Goal: Transaction & Acquisition: Purchase product/service

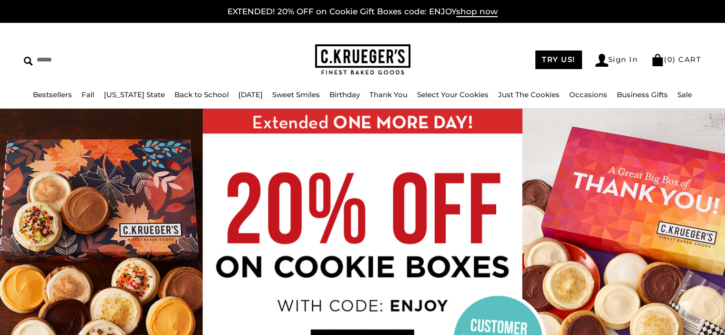
click at [544, 34] on div "****** TRY US! Sign In ( 0 ) CART ( 0 ) CART Bestsellers Fall NEW! Cozy Autumn …" at bounding box center [362, 66] width 725 height 86
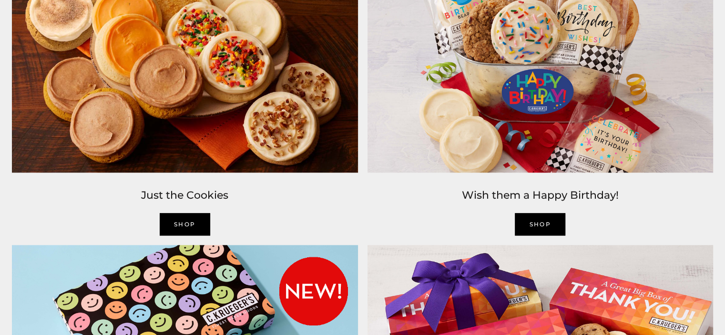
scroll to position [1129, 0]
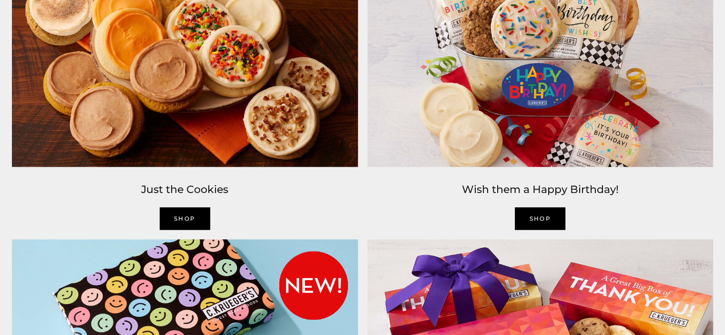
click at [200, 214] on link "SHOP" at bounding box center [185, 218] width 51 height 22
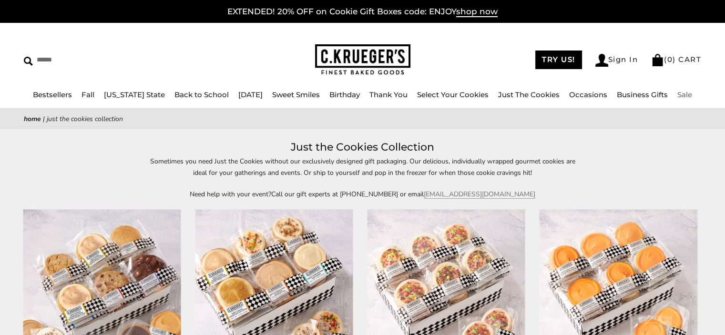
click at [678, 93] on link "Sale" at bounding box center [684, 94] width 15 height 9
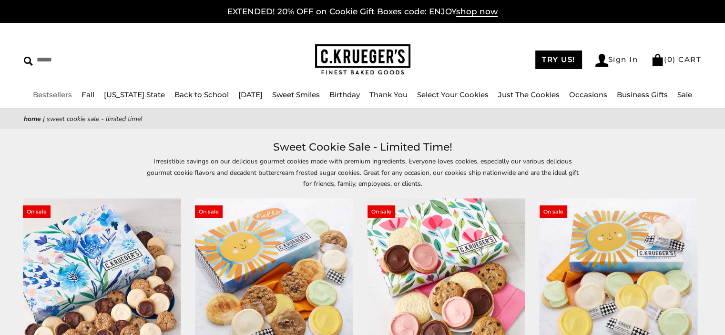
click at [64, 93] on link "Bestsellers" at bounding box center [52, 94] width 39 height 9
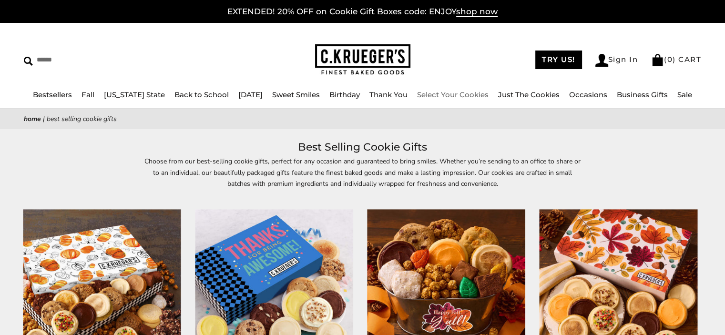
click at [455, 96] on link "Select Your Cookies" at bounding box center [453, 94] width 72 height 9
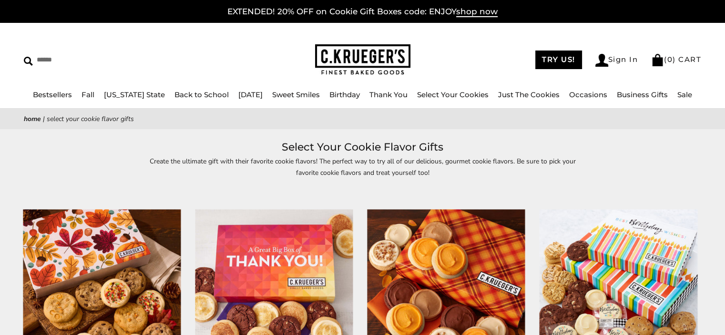
drag, startPoint x: 730, startPoint y: 55, endPoint x: 732, endPoint y: -58, distance: 113.0
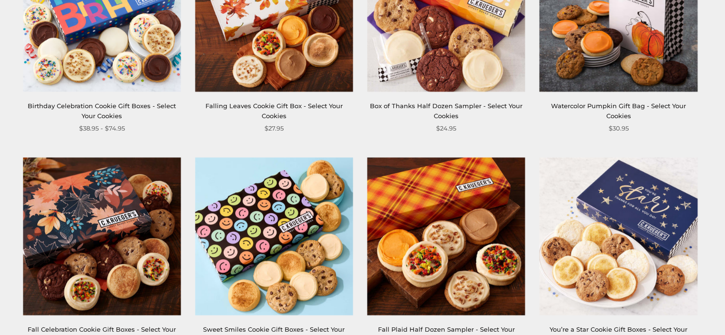
scroll to position [509, 0]
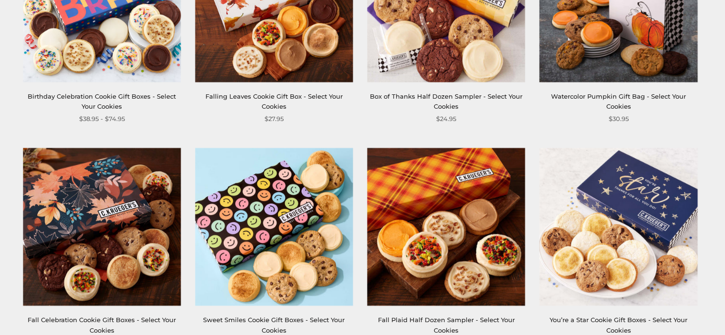
click at [656, 55] on img at bounding box center [619, 3] width 158 height 158
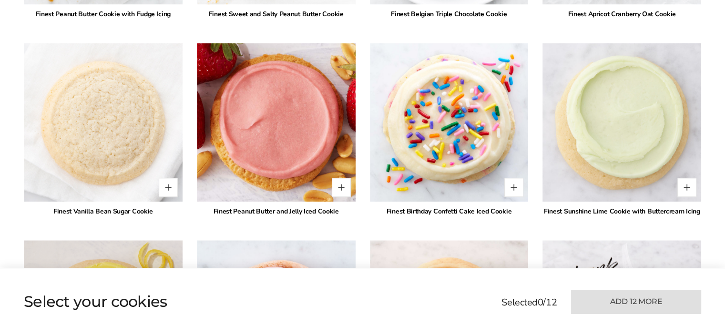
scroll to position [1370, 0]
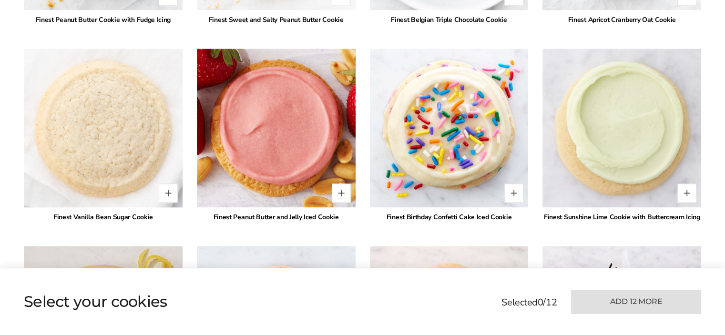
click at [137, 132] on img at bounding box center [103, 128] width 174 height 174
click at [166, 195] on button "Quantity button plus" at bounding box center [168, 193] width 19 height 19
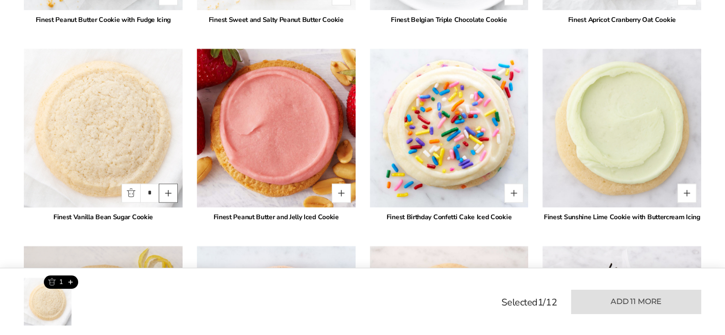
click at [166, 195] on button "Quantity button plus" at bounding box center [168, 193] width 19 height 19
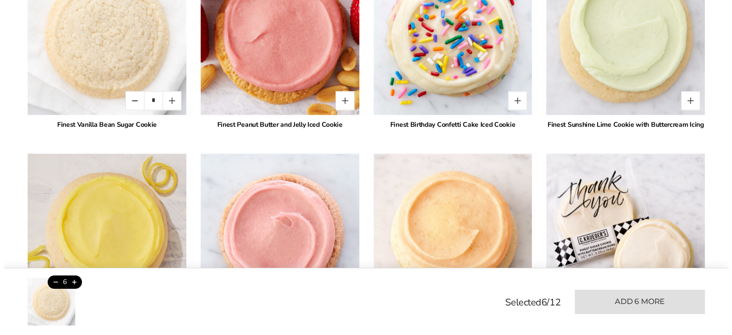
scroll to position [1471, 0]
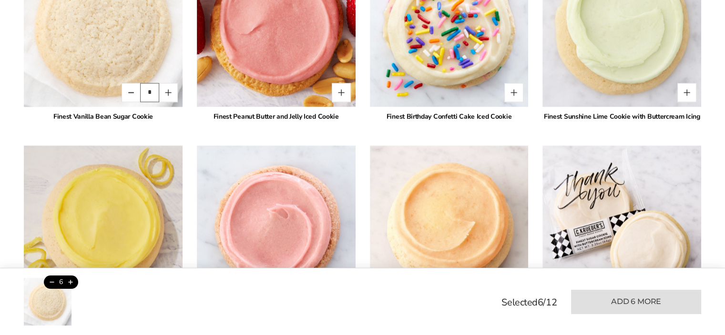
click at [152, 91] on input "*" at bounding box center [149, 92] width 19 height 19
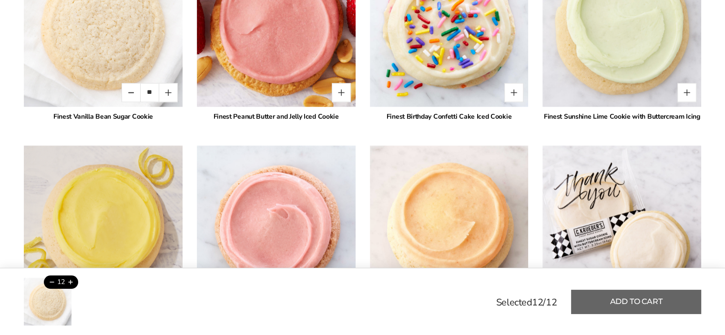
click at [586, 301] on button "Add to cart" at bounding box center [636, 302] width 130 height 24
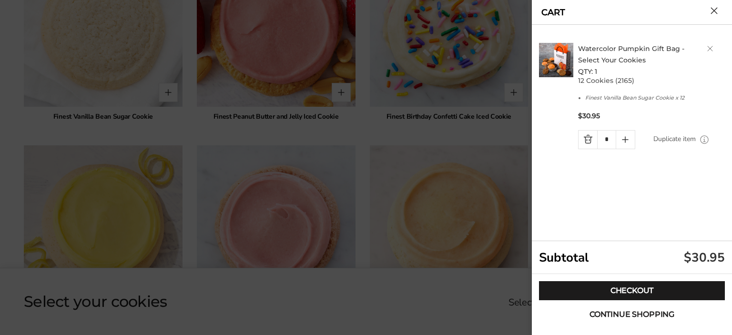
click at [625, 314] on span "Continue shopping" at bounding box center [632, 315] width 85 height 8
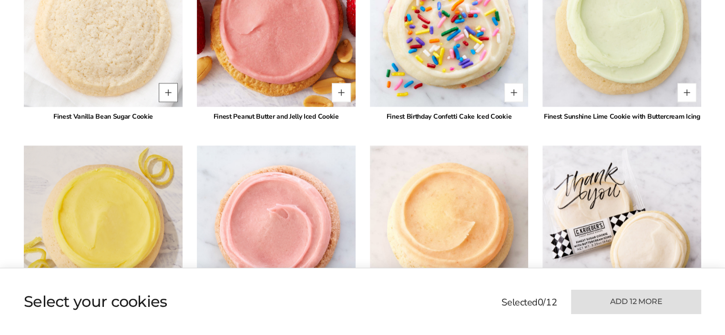
click at [165, 92] on button "Quantity button plus" at bounding box center [168, 92] width 19 height 19
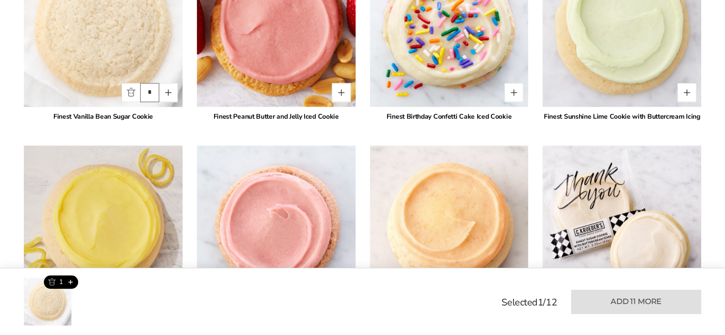
click at [153, 89] on input "*" at bounding box center [149, 92] width 19 height 19
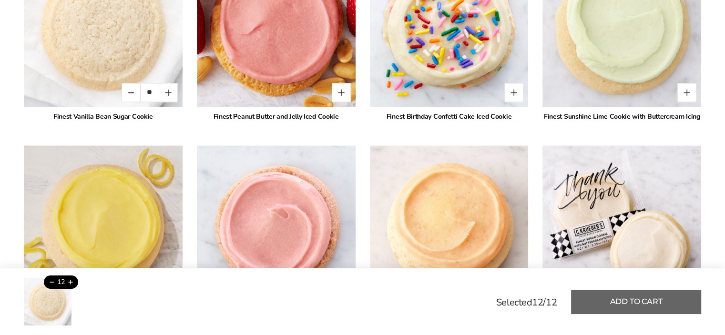
click at [603, 297] on button "Add to cart" at bounding box center [636, 302] width 130 height 24
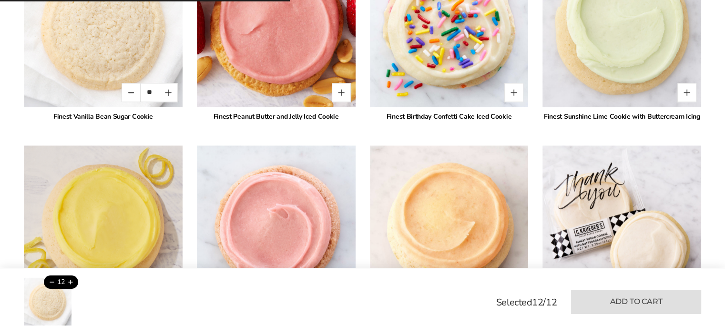
type input "*"
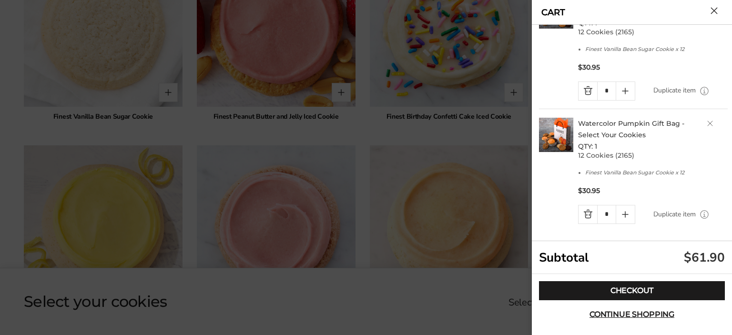
scroll to position [0, 0]
